Goal: Task Accomplishment & Management: Manage account settings

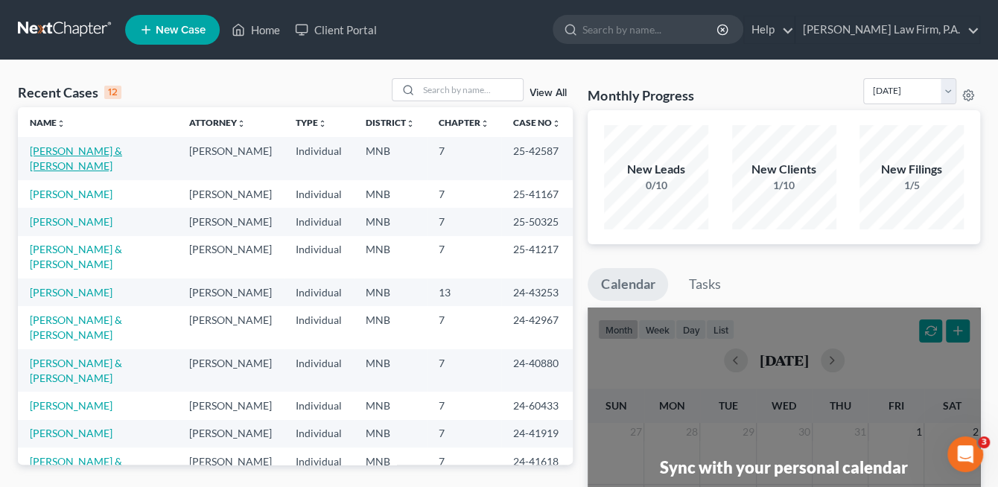
click at [94, 152] on link "[PERSON_NAME] & [PERSON_NAME]" at bounding box center [76, 158] width 92 height 28
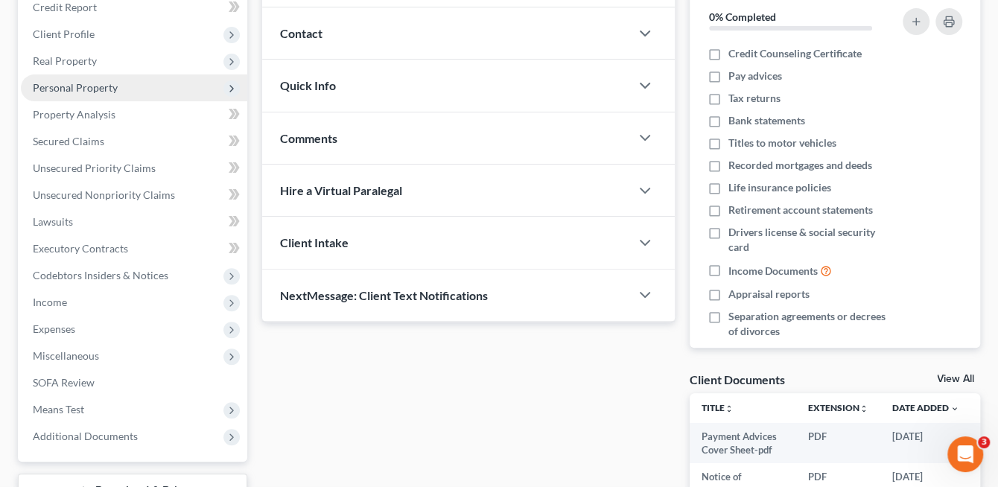
scroll to position [223, 0]
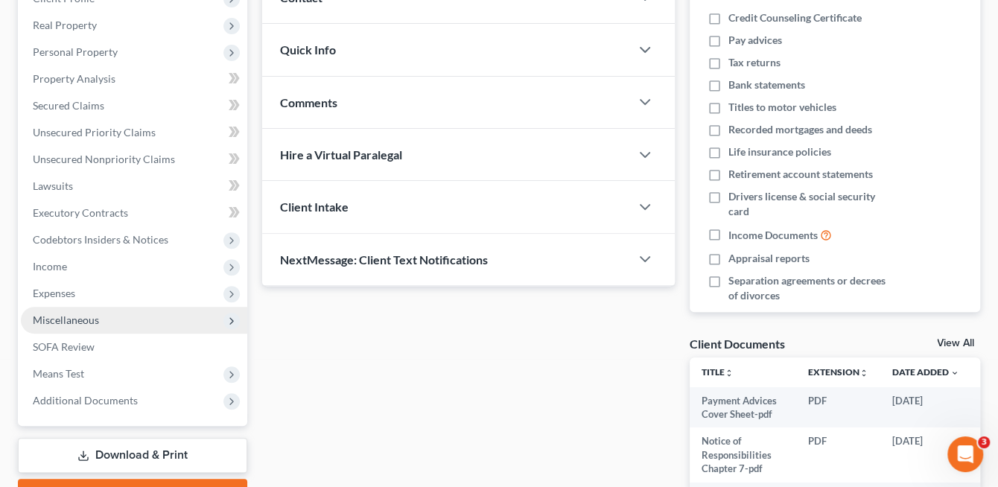
click at [75, 316] on span "Miscellaneous" at bounding box center [66, 319] width 66 height 13
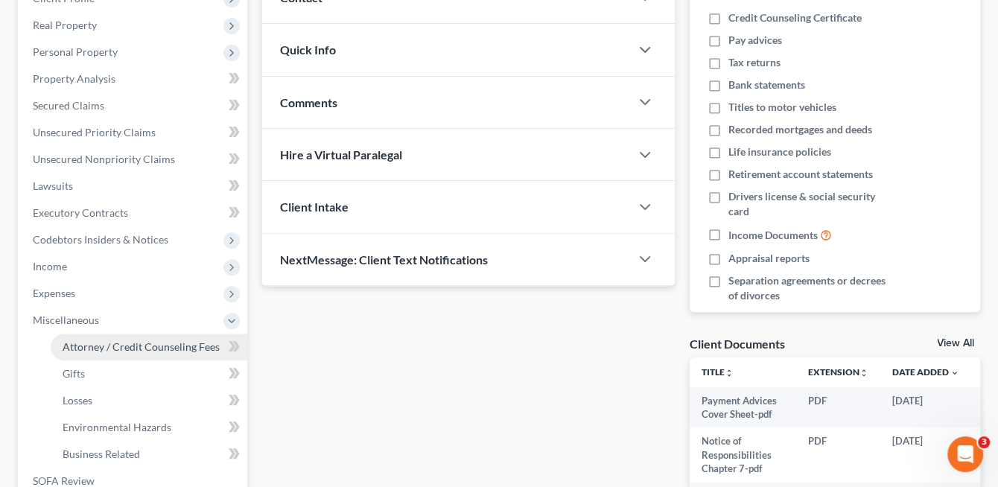
click at [97, 348] on span "Attorney / Credit Counseling Fees" at bounding box center [141, 346] width 157 height 13
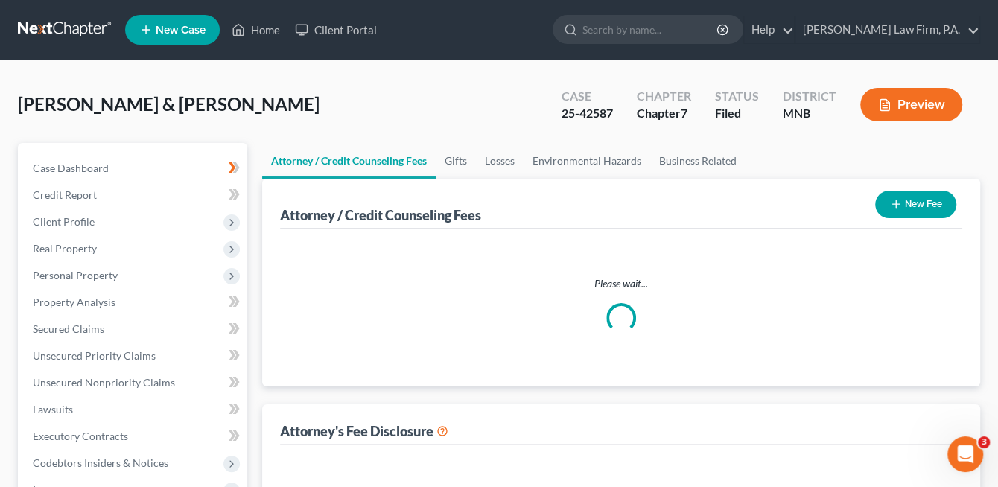
select select "1"
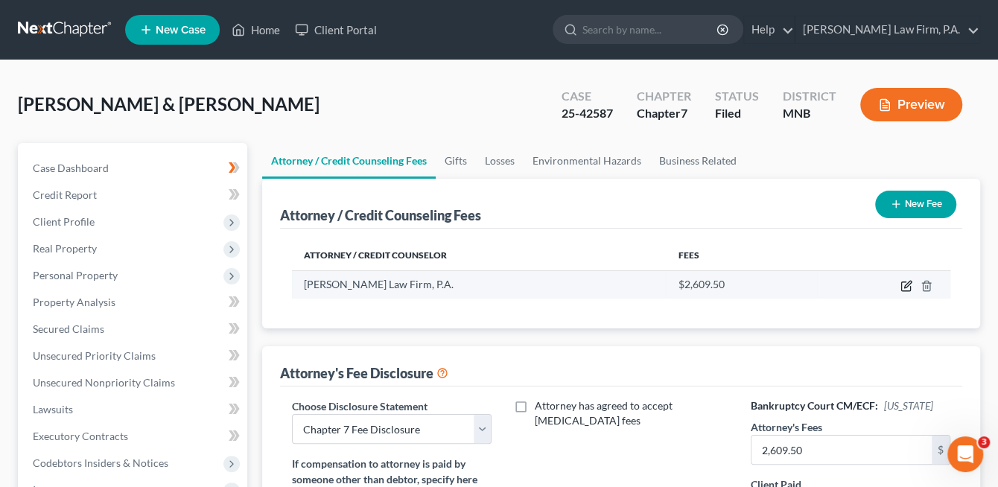
click at [905, 283] on icon "button" at bounding box center [907, 284] width 7 height 7
select select "24"
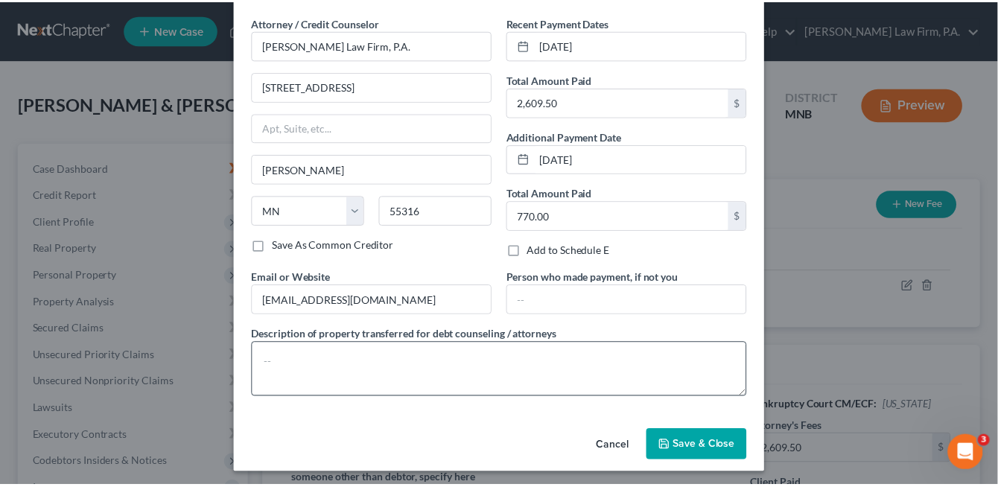
scroll to position [55, 0]
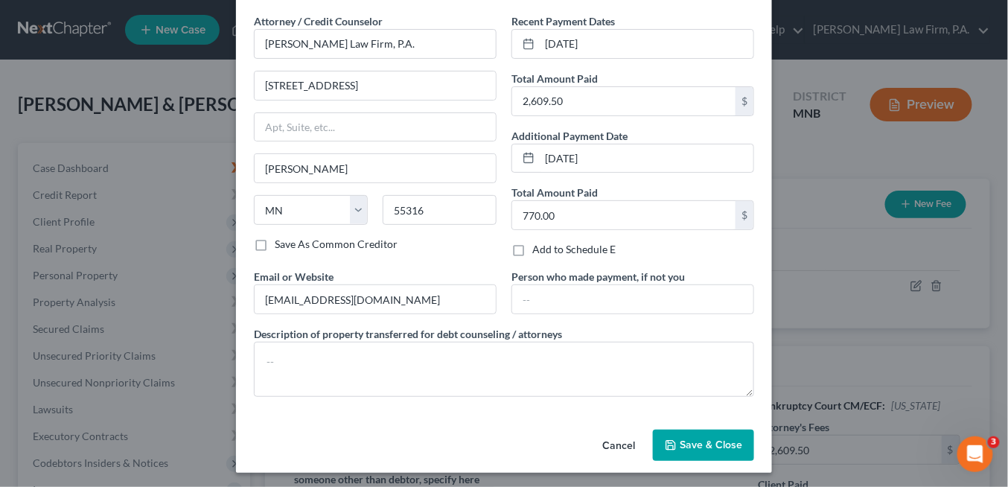
drag, startPoint x: 608, startPoint y: 440, endPoint x: 618, endPoint y: 433, distance: 12.2
click at [608, 441] on button "Cancel" at bounding box center [618, 446] width 57 height 30
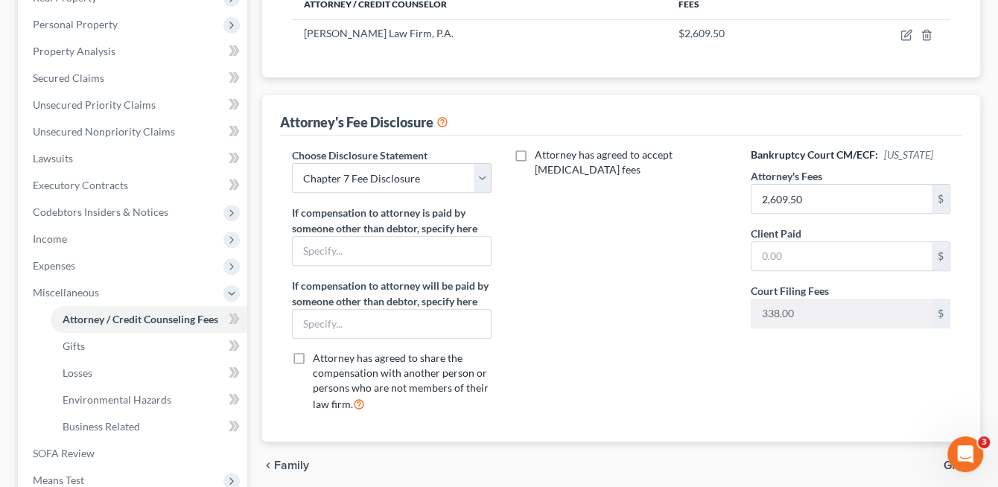
scroll to position [298, 0]
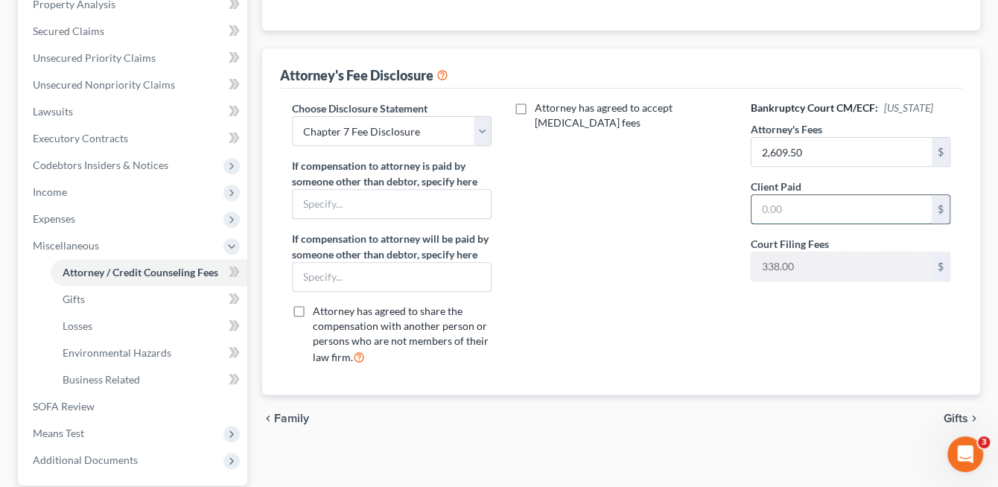
click at [821, 208] on input "text" at bounding box center [841, 209] width 180 height 28
type input "2,609.5"
click at [951, 412] on span "Gifts" at bounding box center [955, 418] width 25 height 12
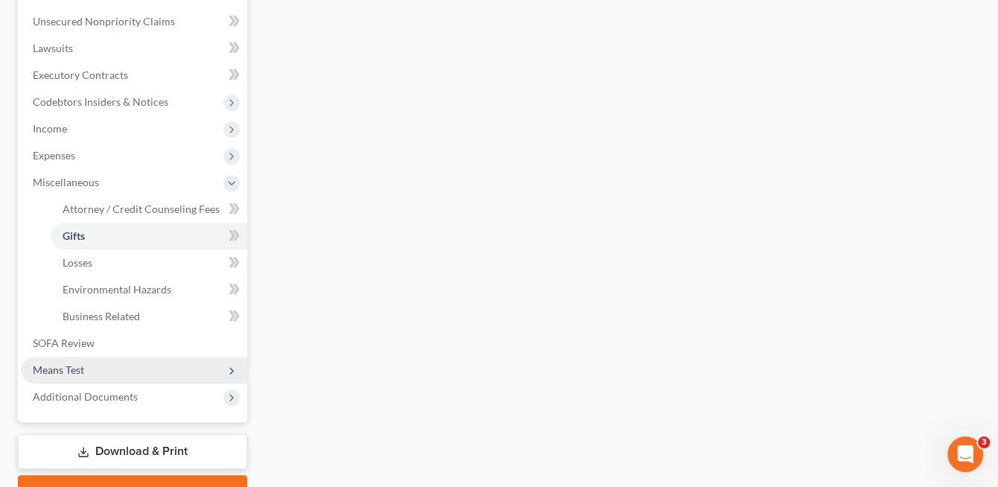
scroll to position [436, 0]
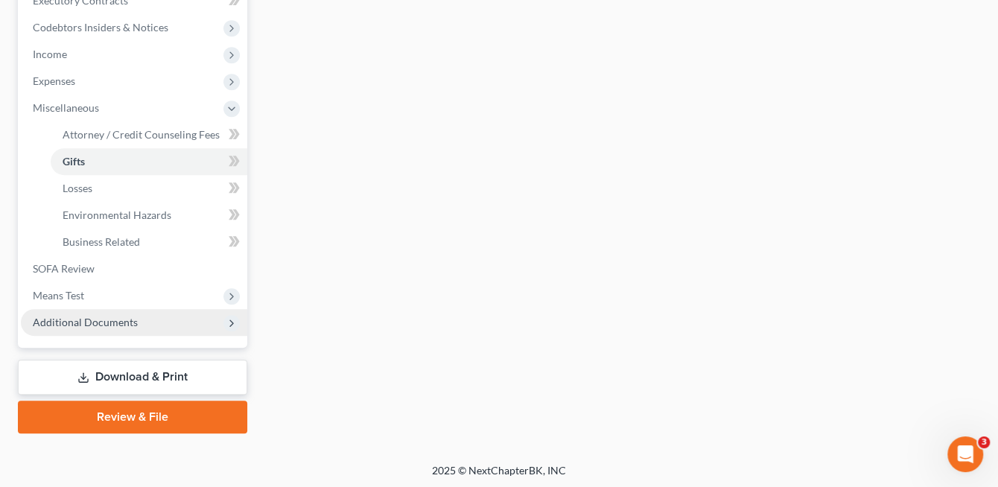
click at [144, 316] on span "Additional Documents" at bounding box center [134, 322] width 226 height 27
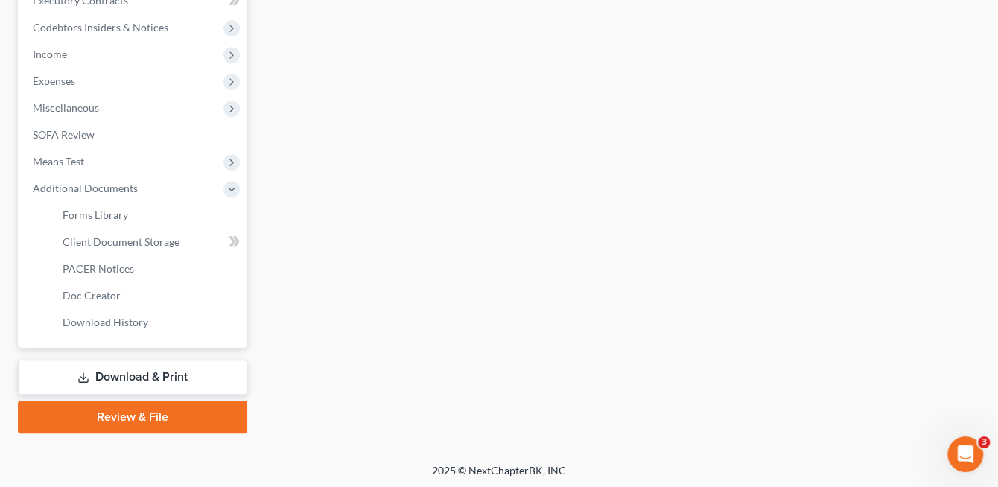
click at [156, 370] on link "Download & Print" at bounding box center [132, 377] width 229 height 35
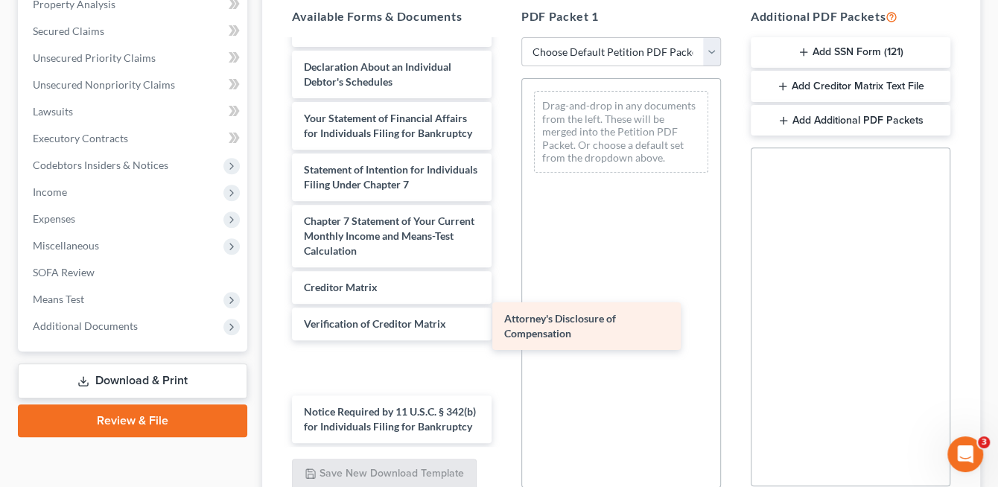
scroll to position [679, 0]
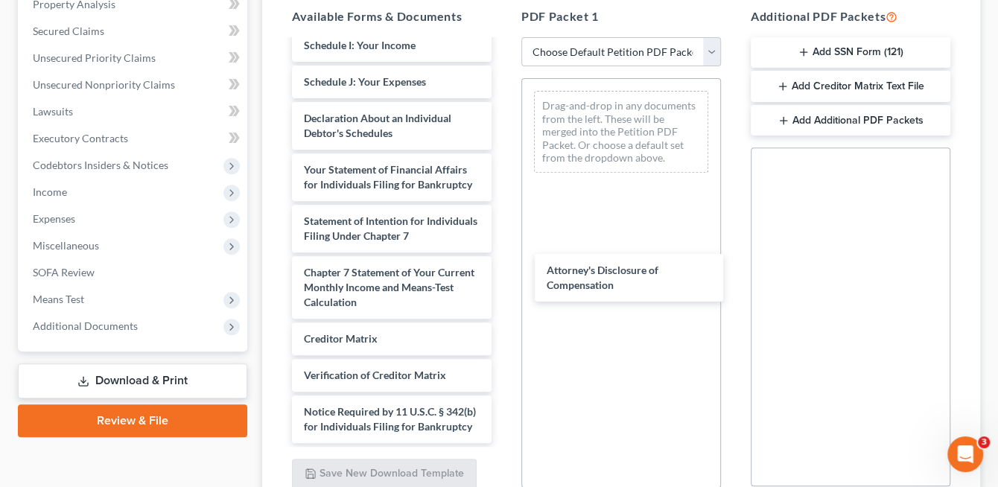
drag, startPoint x: 357, startPoint y: 424, endPoint x: 622, endPoint y: 274, distance: 304.1
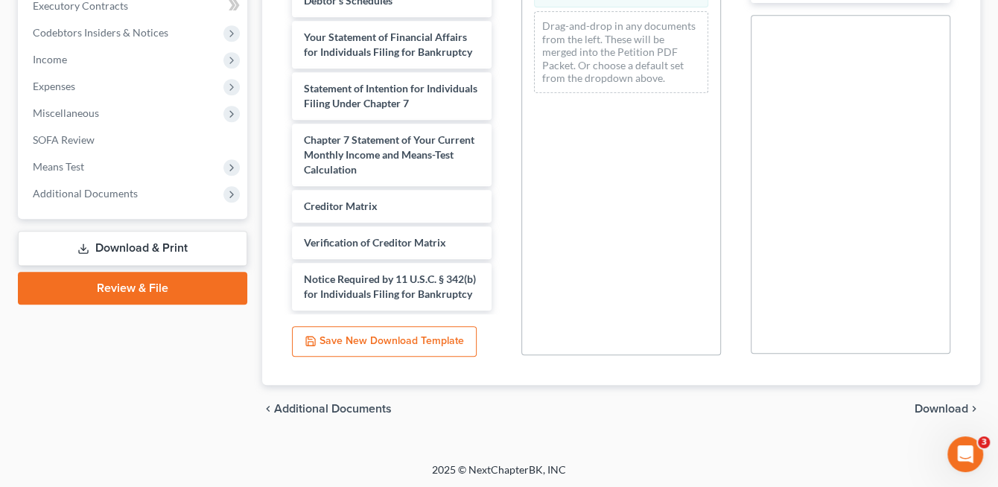
click at [943, 409] on span "Download" at bounding box center [941, 409] width 54 height 12
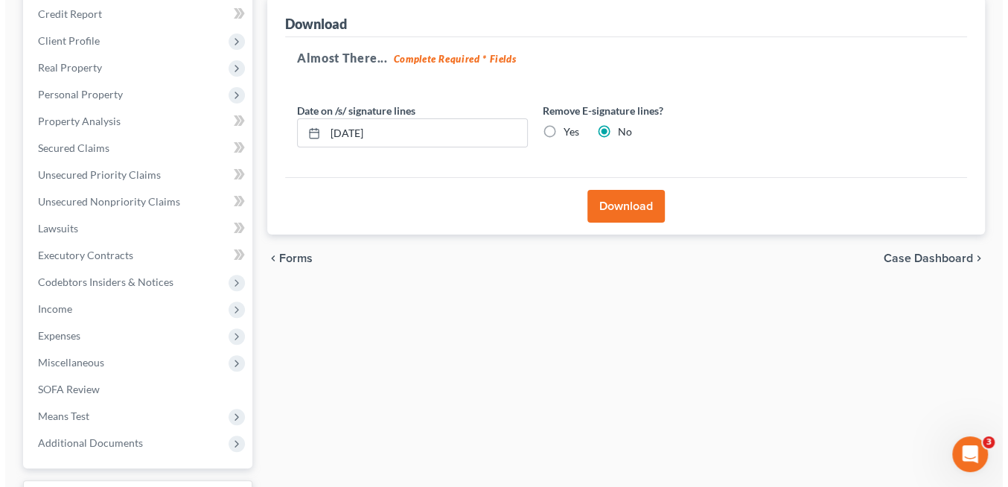
scroll to position [78, 0]
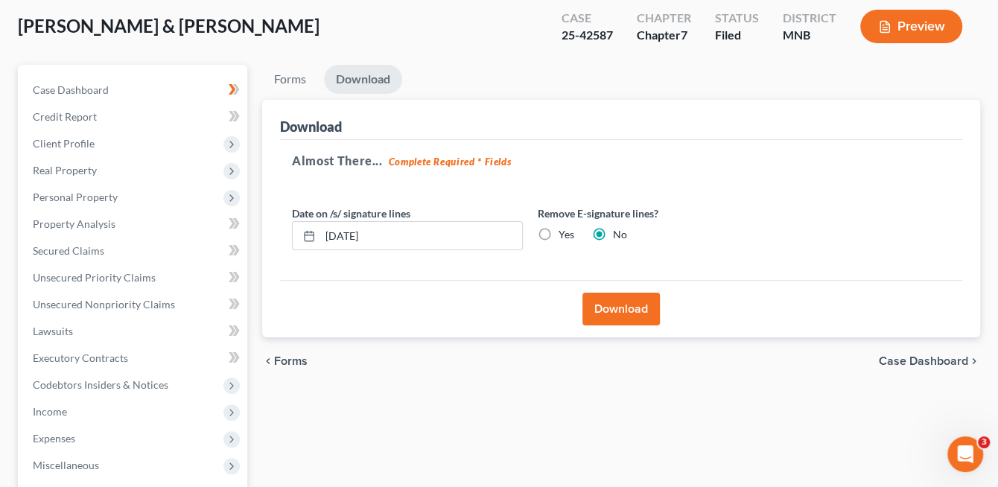
click at [628, 307] on button "Download" at bounding box center [620, 309] width 77 height 33
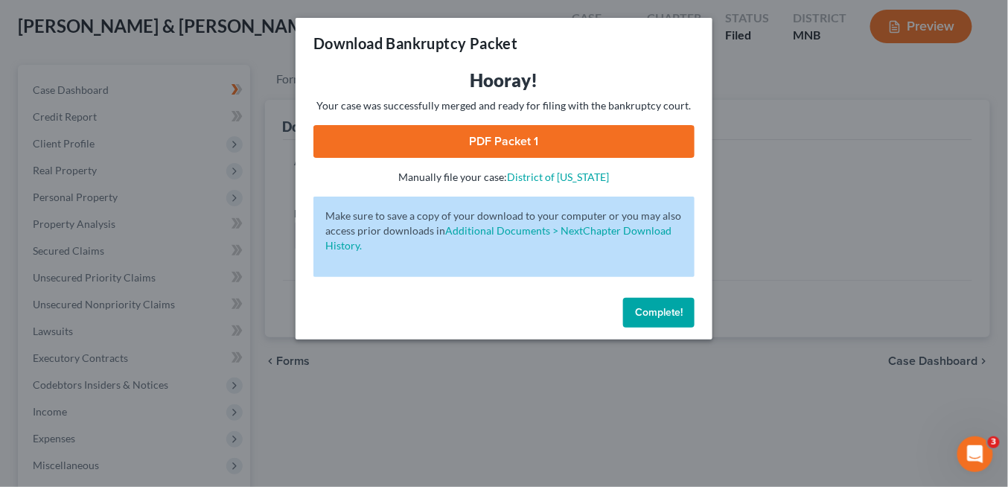
click at [532, 149] on link "PDF Packet 1" at bounding box center [503, 141] width 381 height 33
